Goal: Task Accomplishment & Management: Use online tool/utility

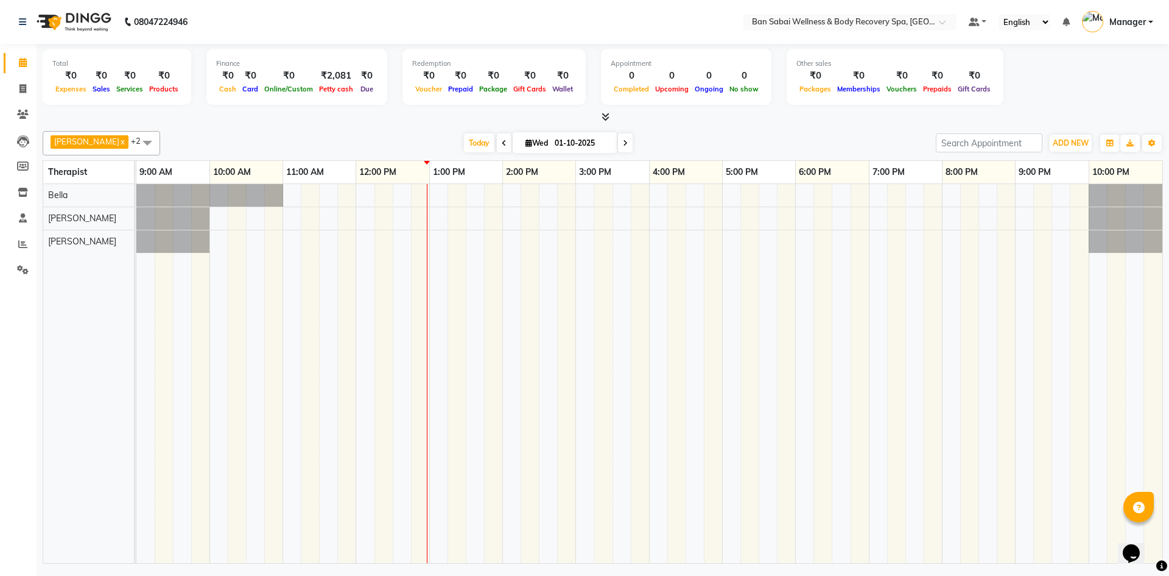
click at [599, 118] on span at bounding box center [603, 117] width 13 height 13
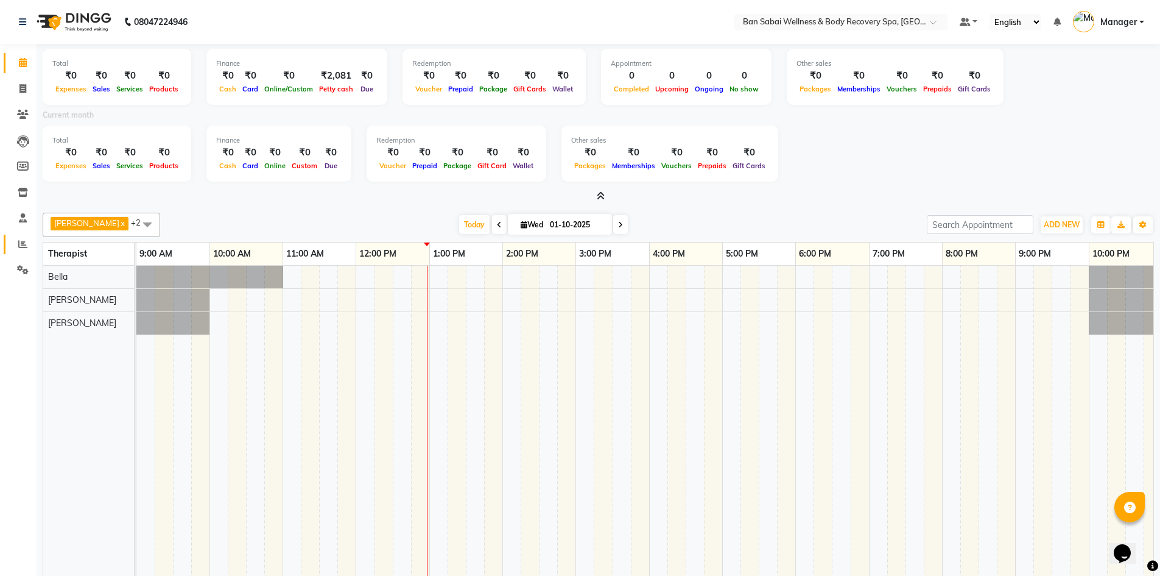
click at [22, 250] on span at bounding box center [22, 245] width 21 height 14
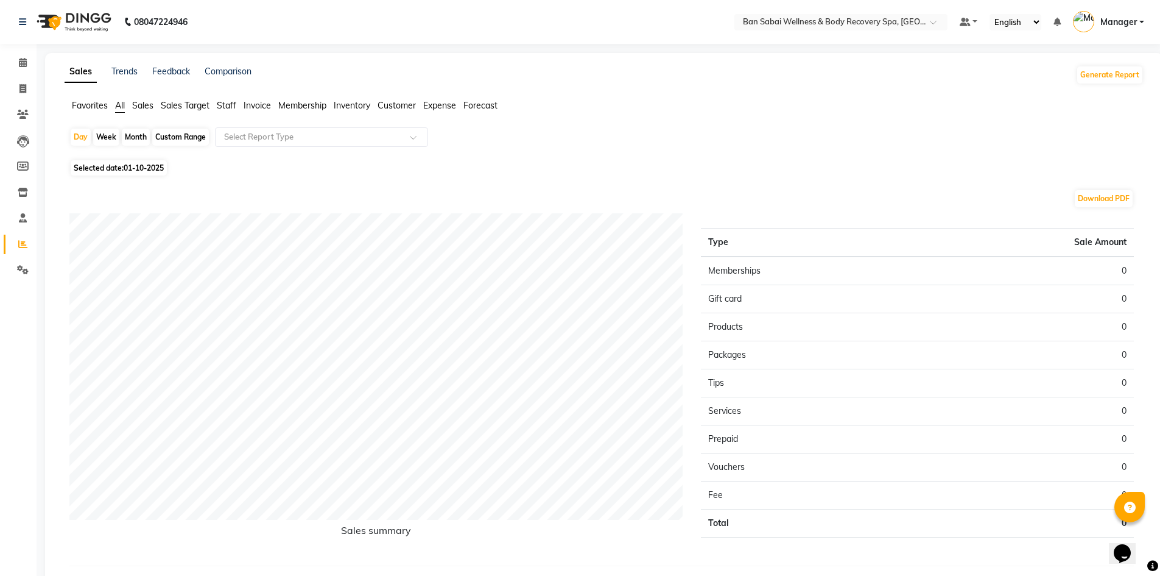
click at [191, 135] on div "Custom Range" at bounding box center [180, 137] width 57 height 17
select select "10"
select select "2025"
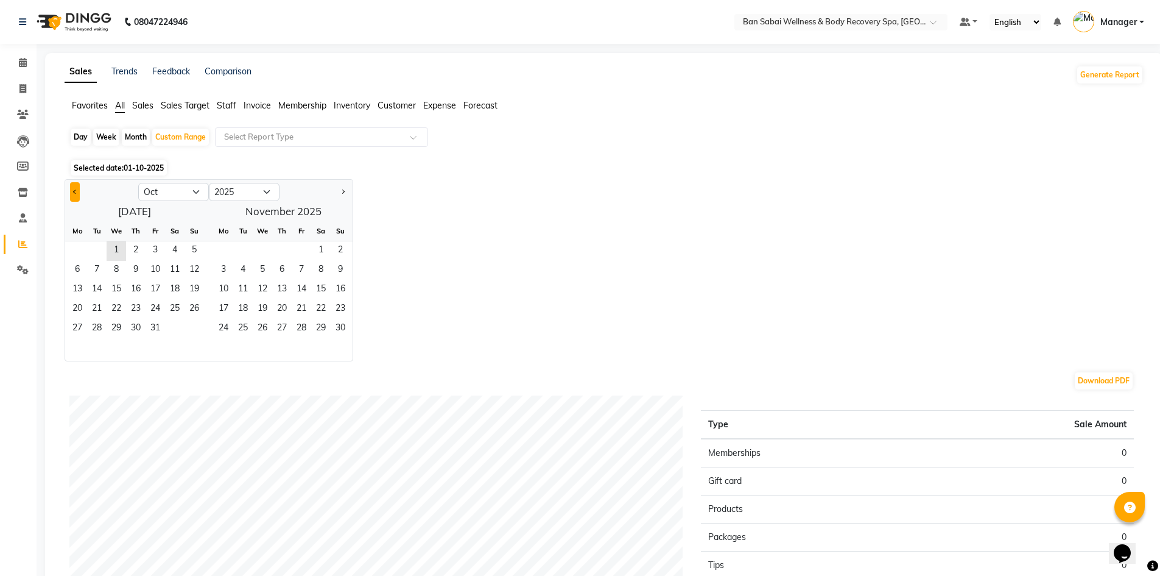
click at [74, 189] on button "Previous month" at bounding box center [75, 191] width 10 height 19
select select "9"
click at [82, 247] on span "1" at bounding box center [77, 250] width 19 height 19
click at [94, 321] on span "30" at bounding box center [96, 328] width 19 height 19
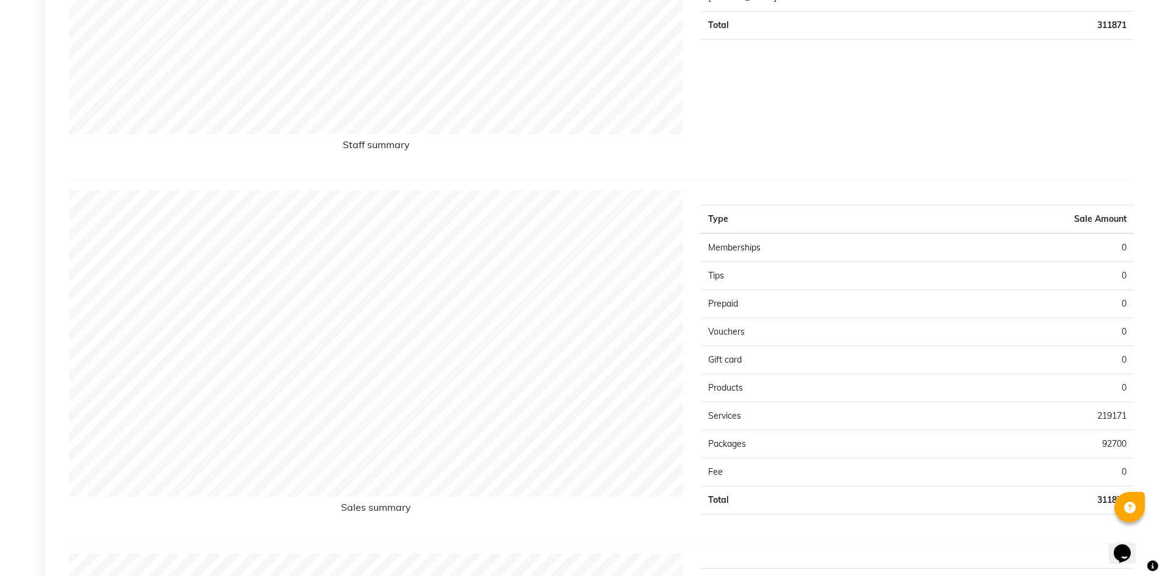
scroll to position [548, 0]
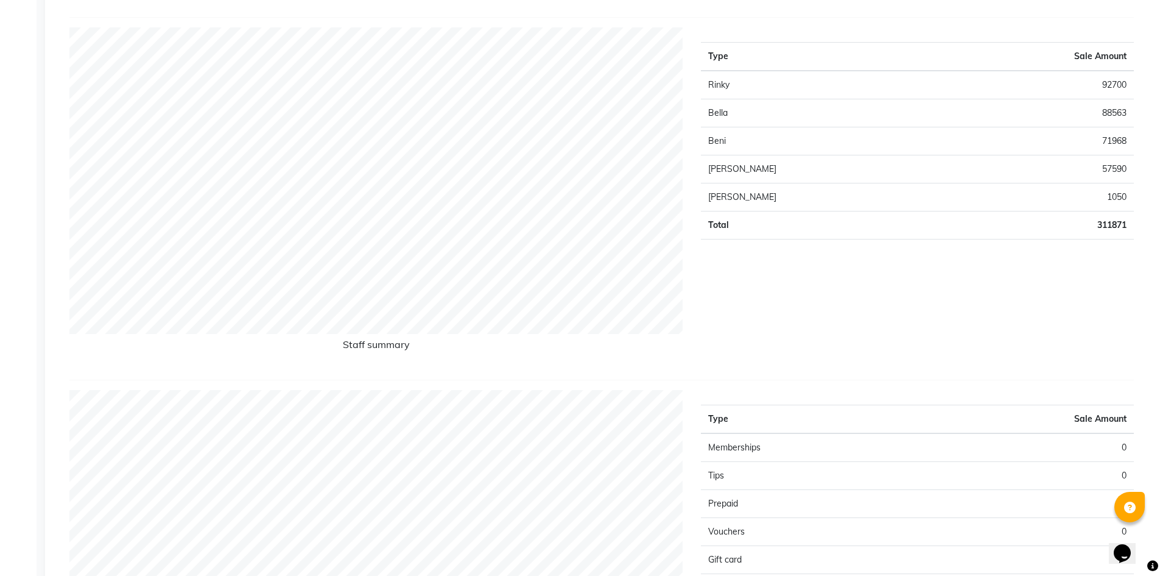
drag, startPoint x: 828, startPoint y: 417, endPoint x: 459, endPoint y: 357, distance: 374.0
click at [459, 357] on div "Staff summary" at bounding box center [376, 198] width 632 height 342
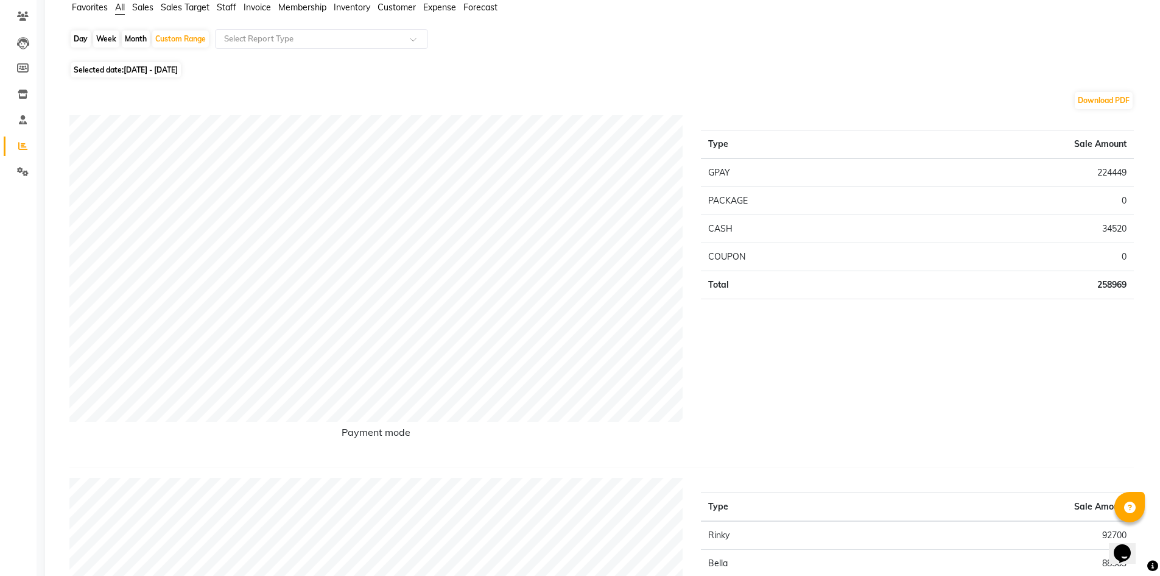
scroll to position [0, 0]
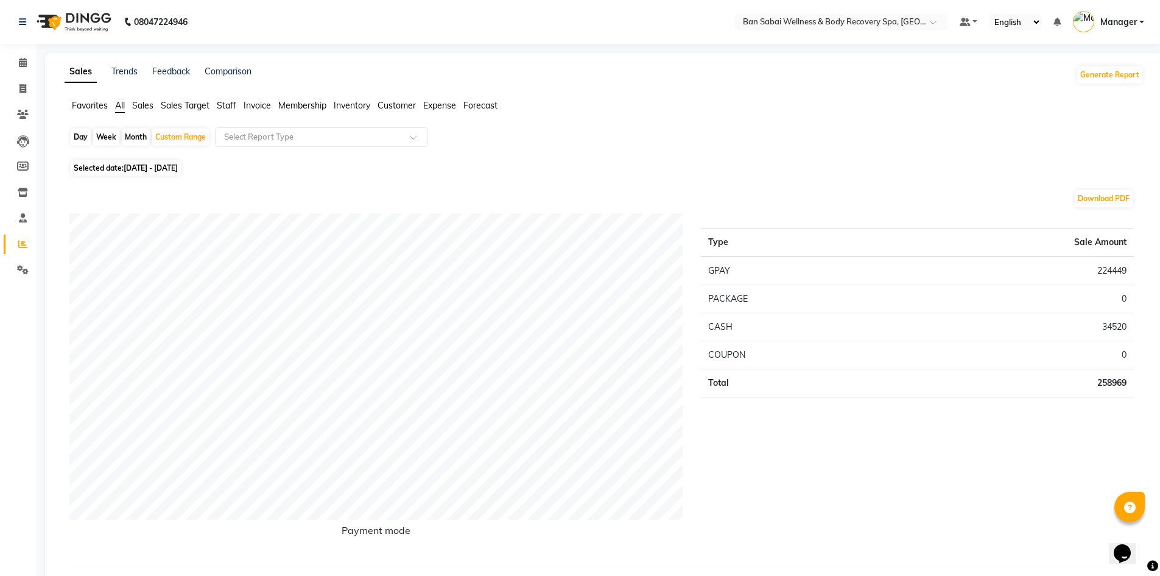
click at [139, 104] on span "Sales" at bounding box center [142, 105] width 21 height 11
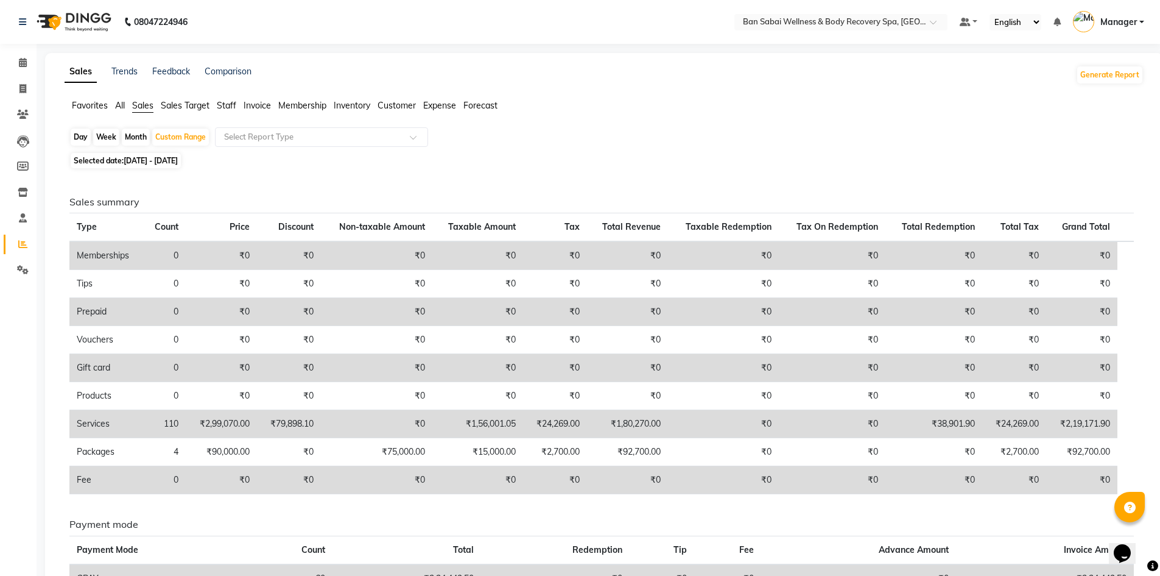
click at [150, 160] on span "[DATE] - [DATE]" at bounding box center [151, 160] width 54 height 9
select select "9"
select select "2025"
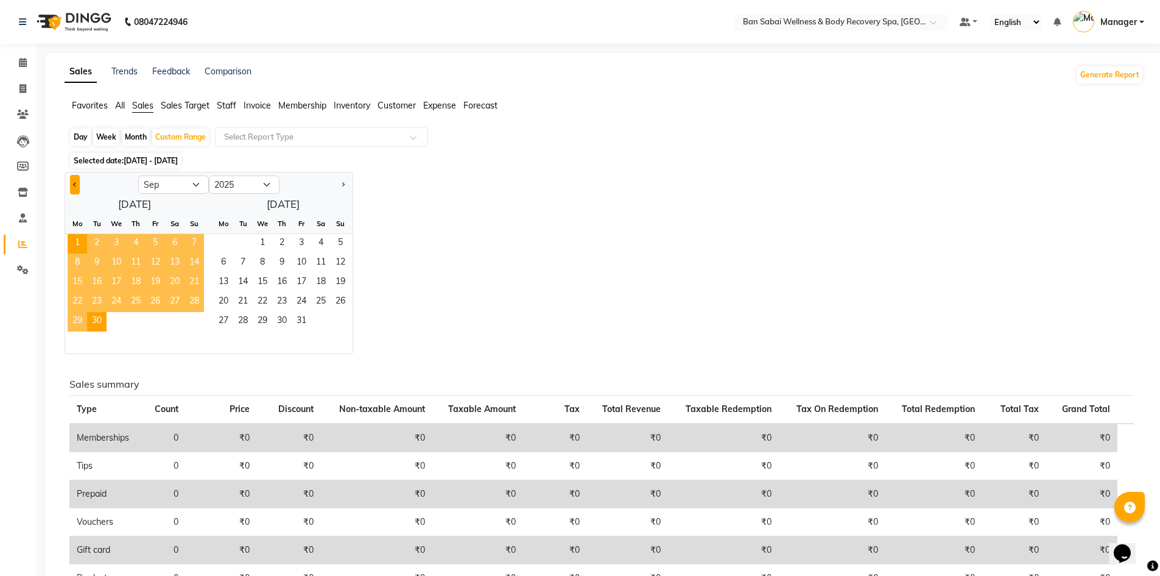
click at [74, 182] on span "Previous month" at bounding box center [75, 184] width 4 height 4
select select "8"
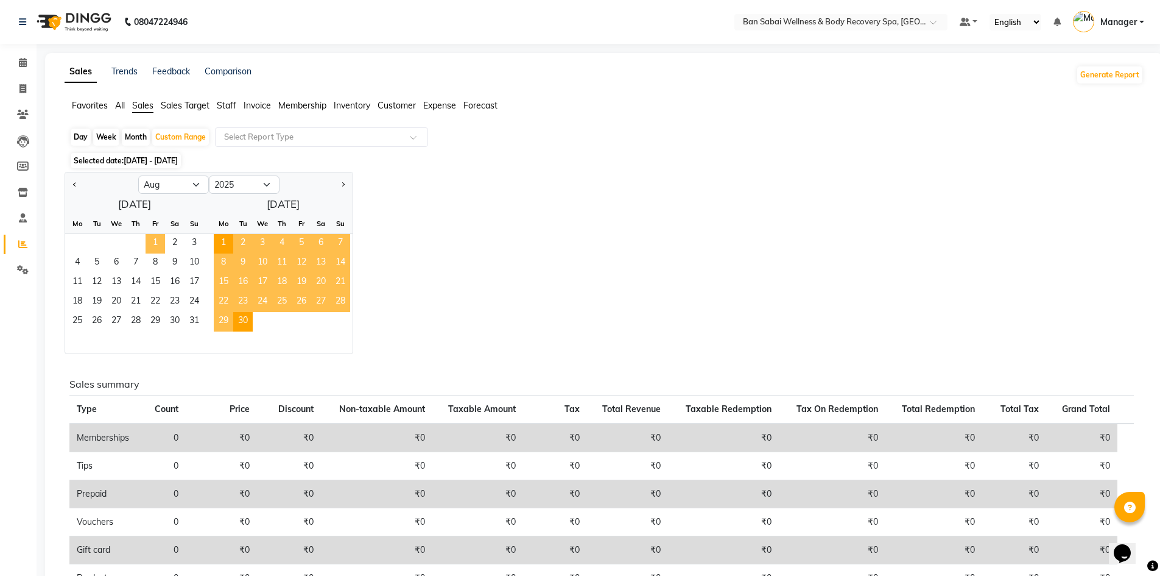
click at [157, 238] on span "1" at bounding box center [155, 243] width 19 height 19
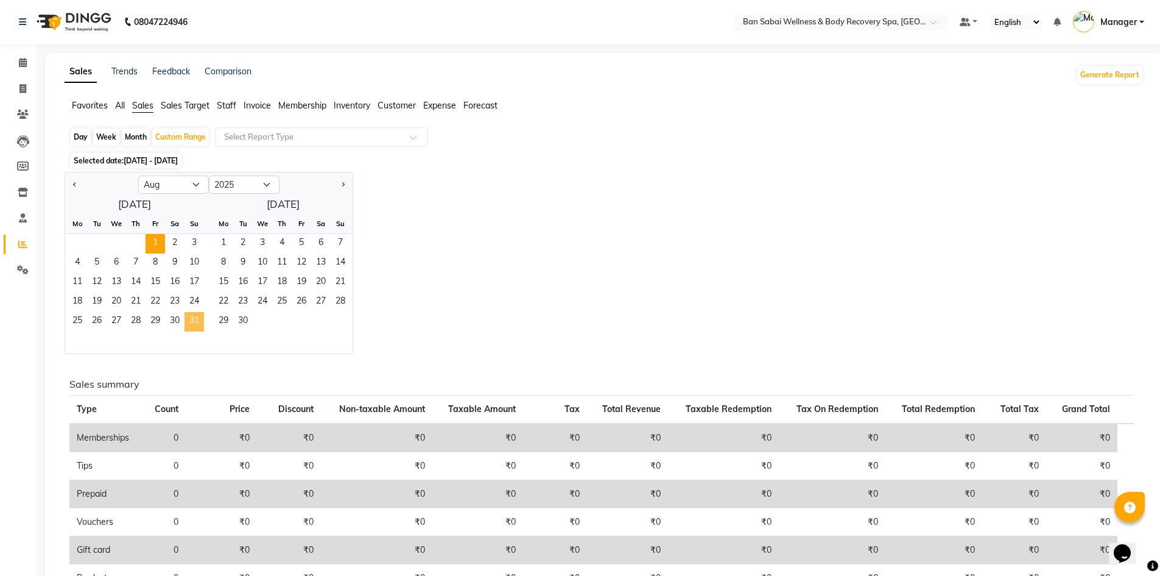
click at [191, 319] on span "31" at bounding box center [194, 321] width 19 height 19
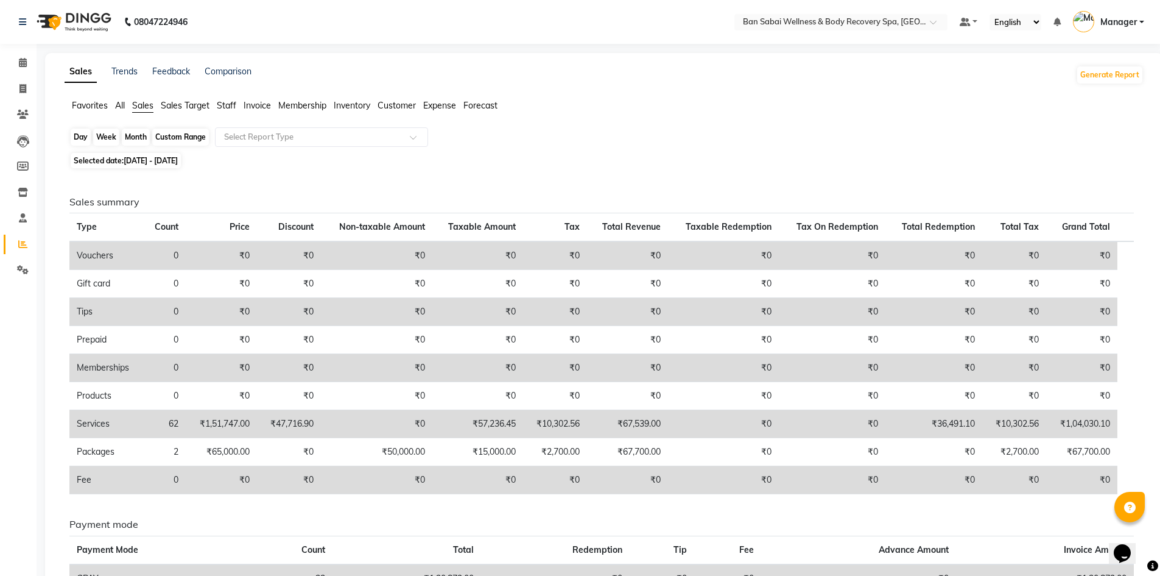
click at [195, 136] on div "Custom Range" at bounding box center [180, 137] width 57 height 17
select select "8"
select select "2025"
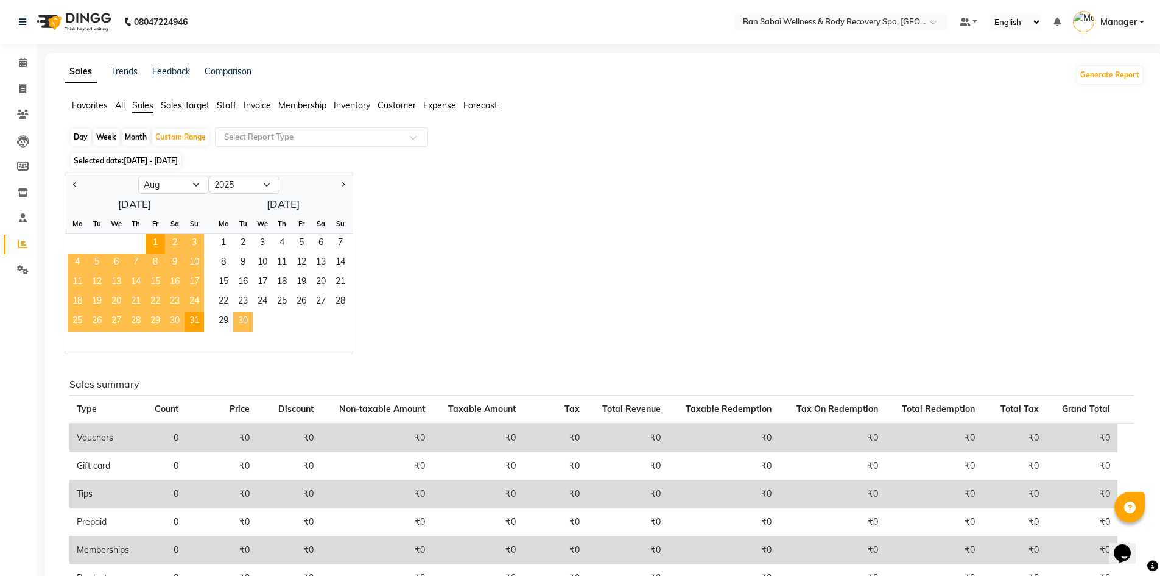
click at [244, 322] on span "30" at bounding box center [242, 321] width 19 height 19
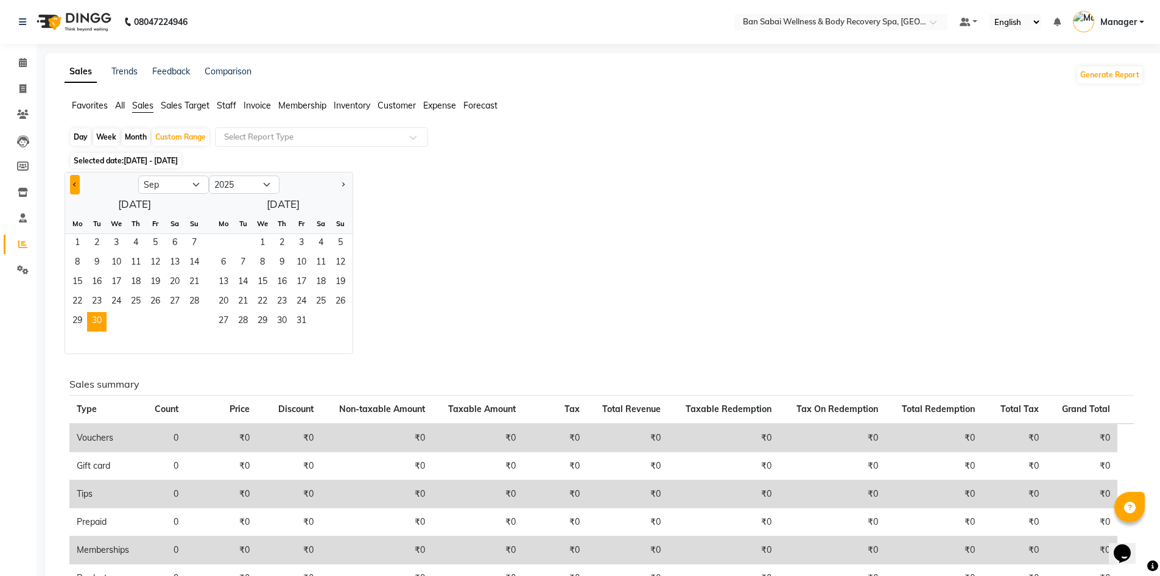
click at [72, 180] on button "Previous month" at bounding box center [75, 184] width 10 height 19
select select "8"
click at [151, 239] on span "1" at bounding box center [155, 243] width 19 height 19
click at [247, 319] on span "30" at bounding box center [242, 321] width 19 height 19
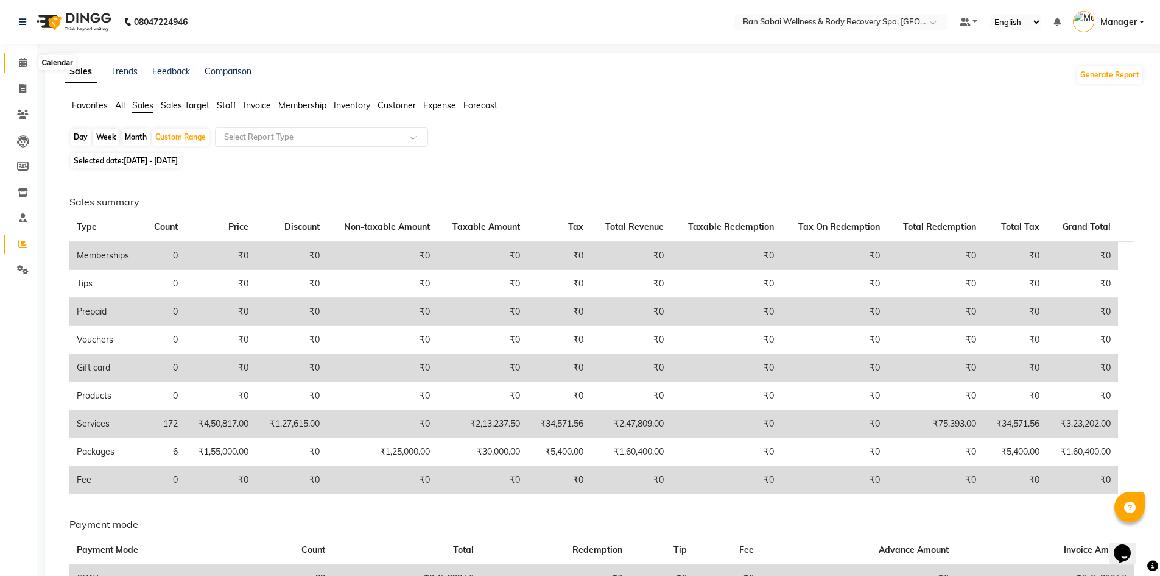
click at [16, 65] on span at bounding box center [22, 63] width 21 height 14
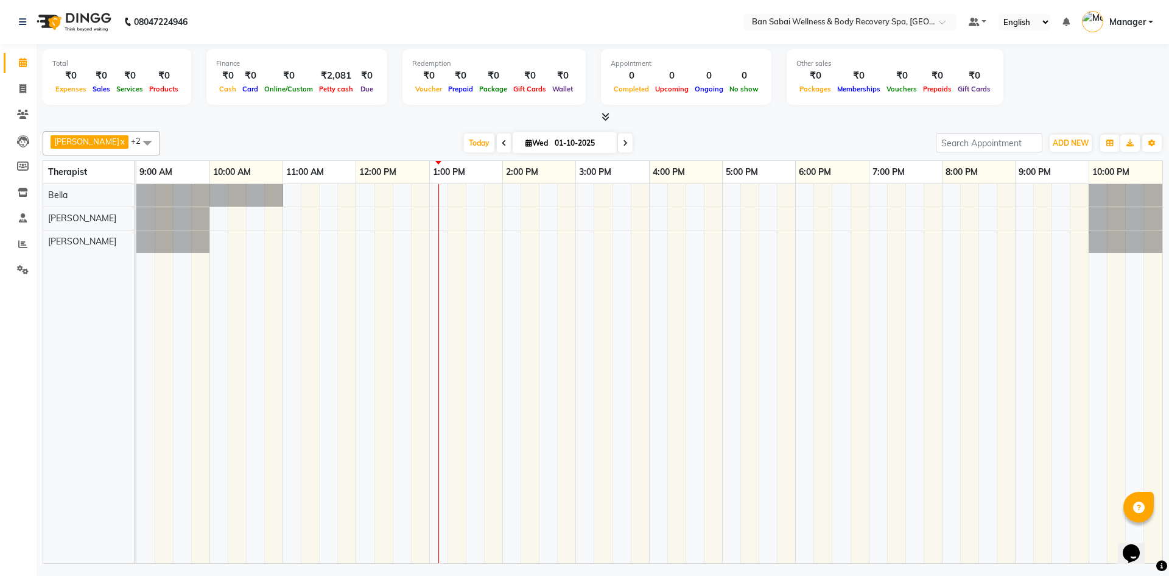
click at [4, 53] on link "Calendar" at bounding box center [18, 63] width 29 height 20
